Goal: Transaction & Acquisition: Purchase product/service

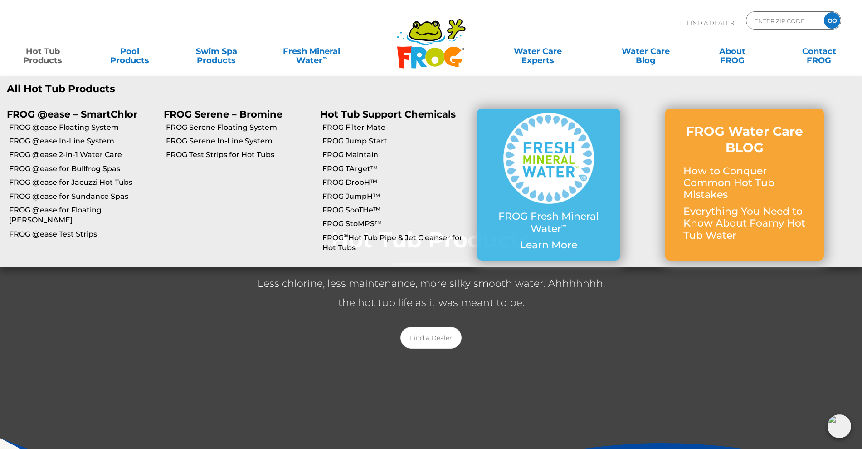
click at [51, 52] on link "Hot Tub Products" at bounding box center [43, 51] width 68 height 18
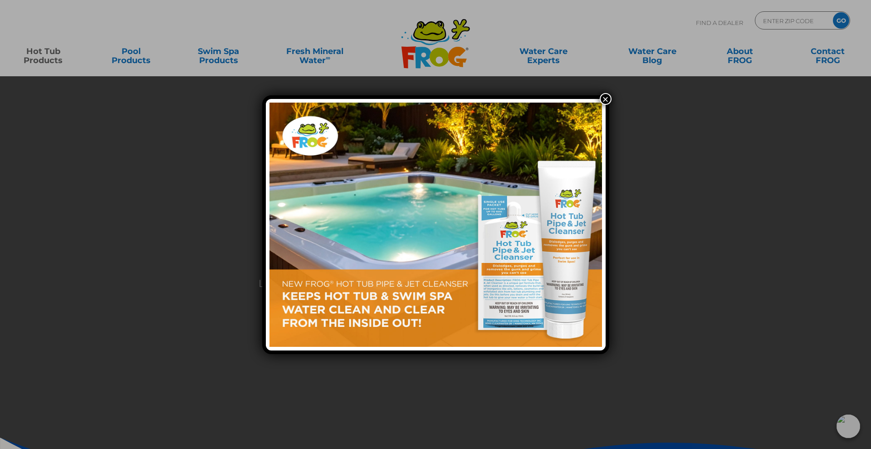
click at [607, 99] on button "×" at bounding box center [606, 99] width 12 height 12
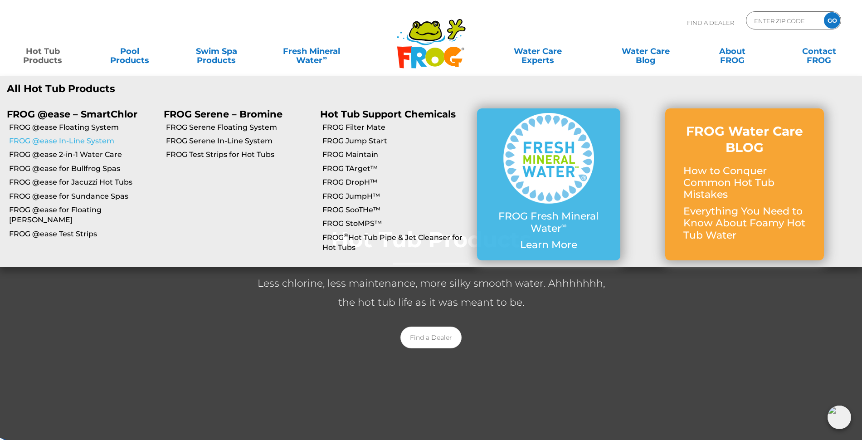
click at [47, 141] on link "FROG @ease In-Line System" at bounding box center [83, 141] width 148 height 10
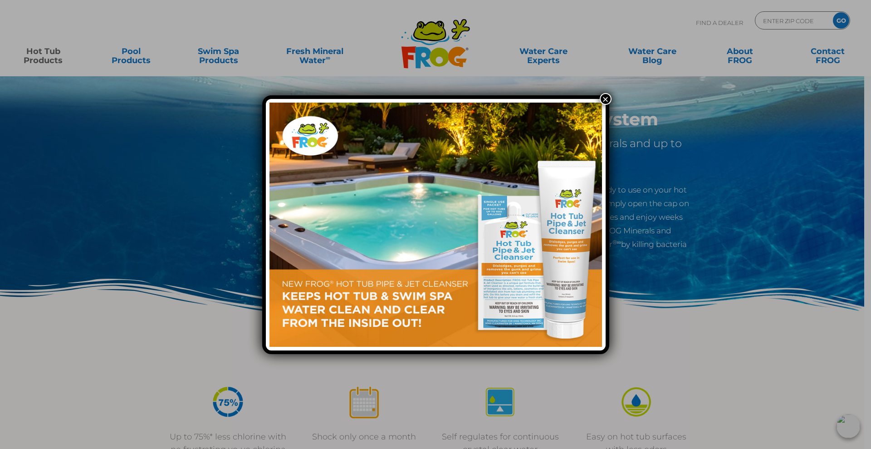
click at [607, 98] on button "×" at bounding box center [606, 99] width 12 height 12
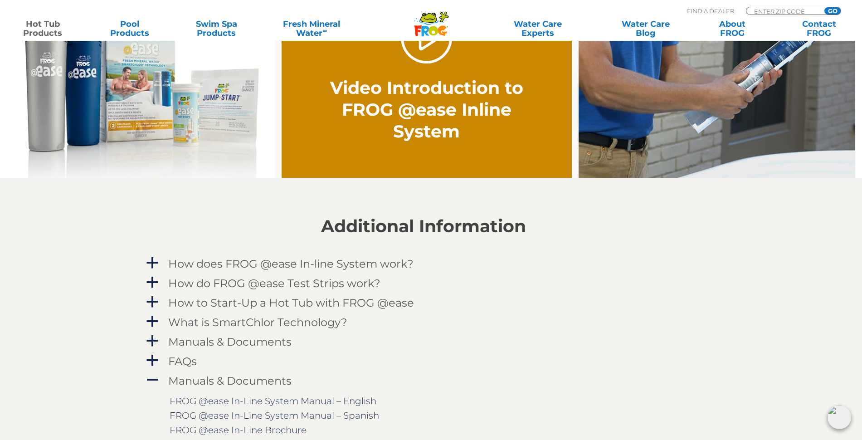
scroll to position [763, 8]
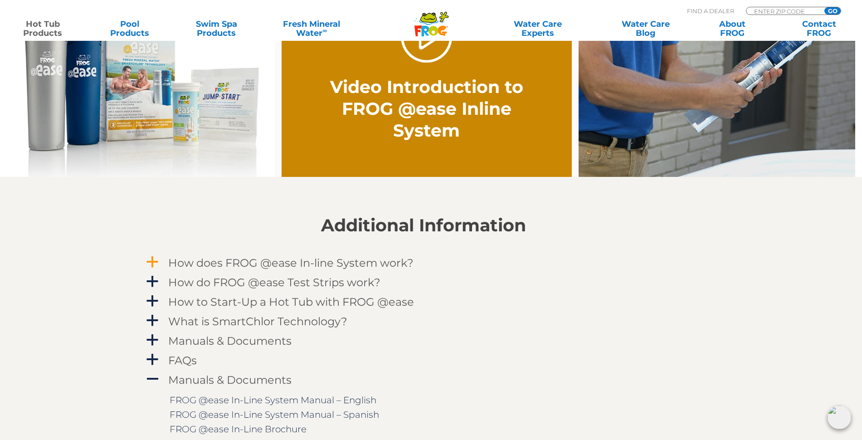
click at [156, 260] on span "a" at bounding box center [153, 262] width 14 height 14
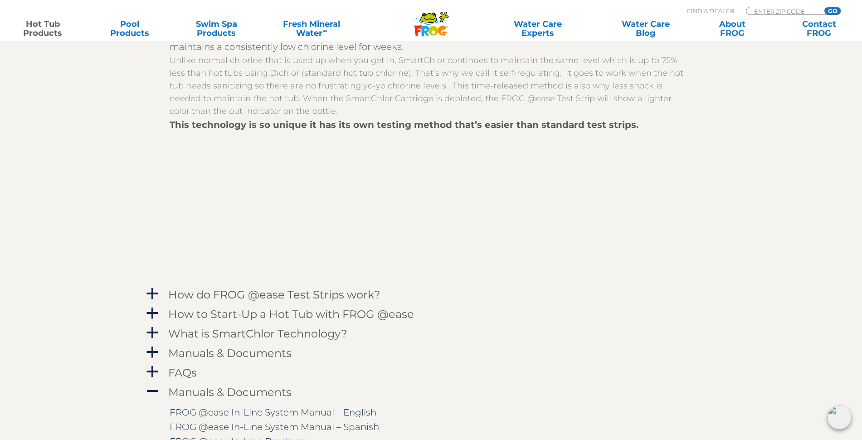
scroll to position [994, 8]
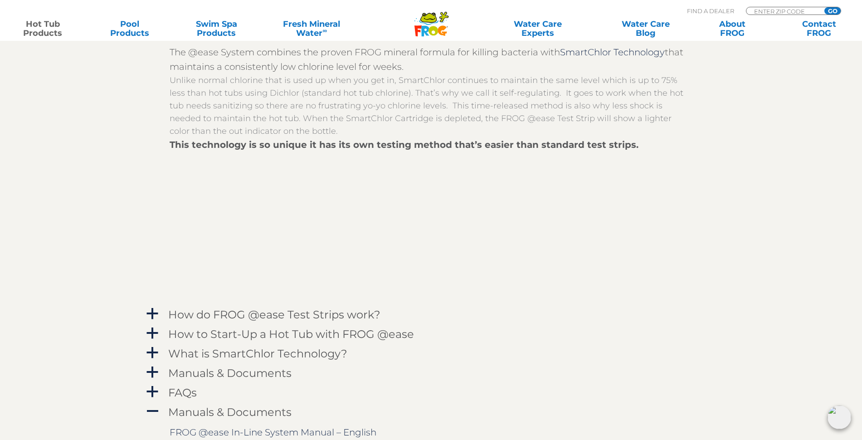
click at [544, 240] on div at bounding box center [431, 225] width 522 height 147
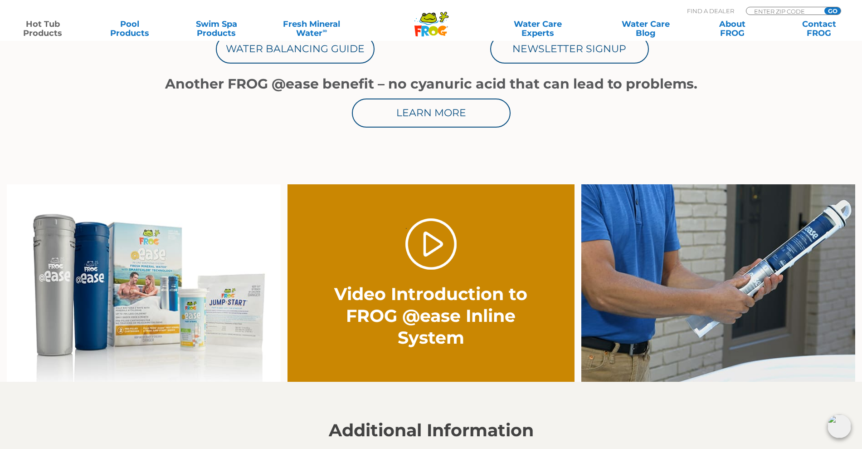
scroll to position [556, 0]
